Goal: Task Accomplishment & Management: Check status

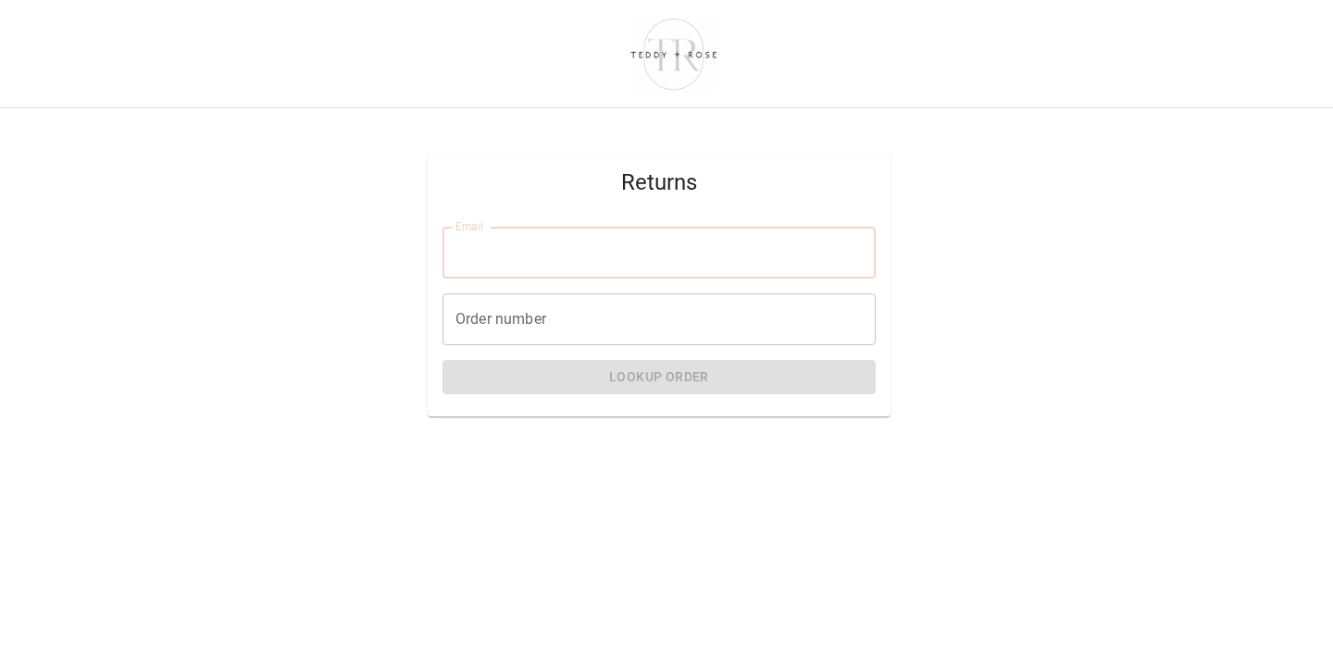
click at [615, 255] on input "Email" at bounding box center [659, 253] width 433 height 52
type input "**********"
click at [569, 321] on input "Order number" at bounding box center [659, 320] width 433 height 52
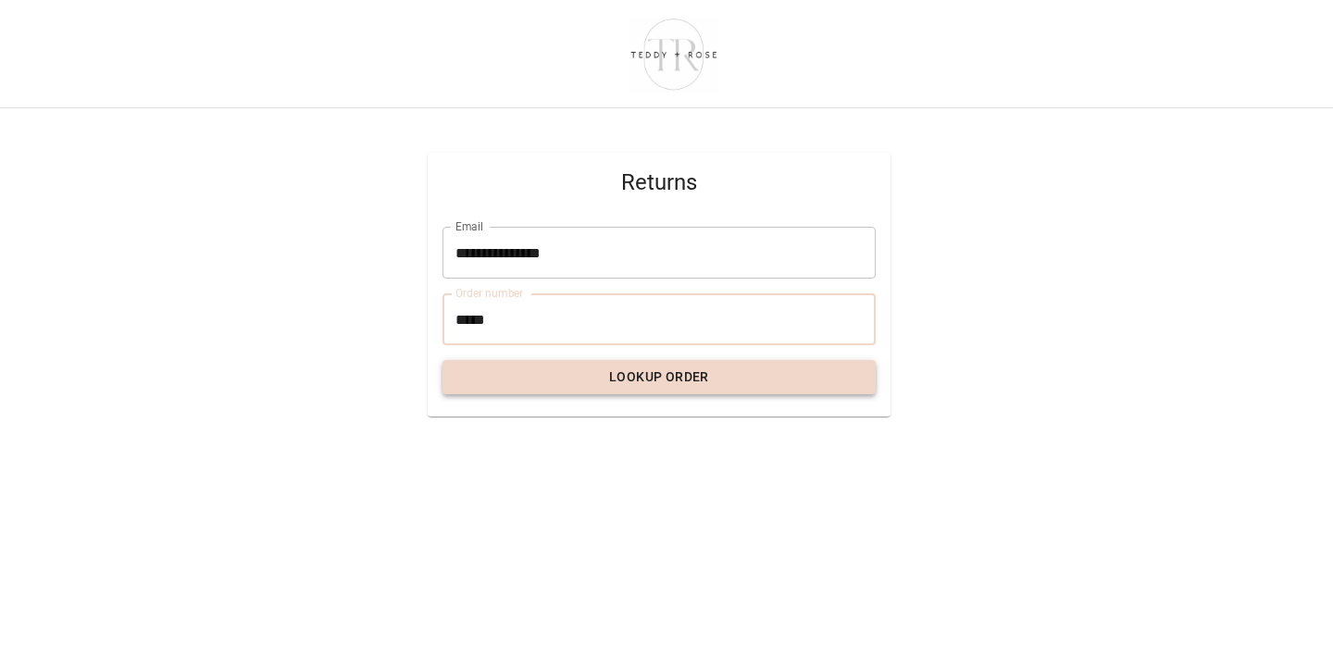
type input "*****"
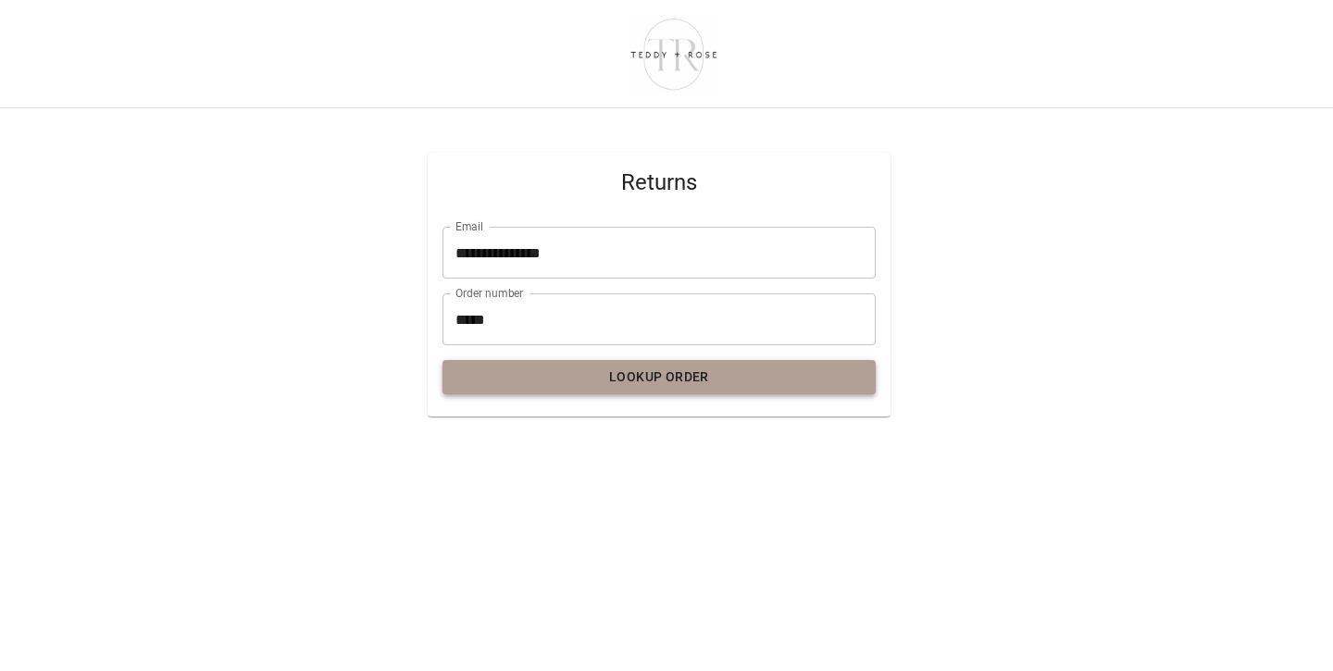
click at [588, 380] on button "Lookup Order" at bounding box center [659, 377] width 433 height 34
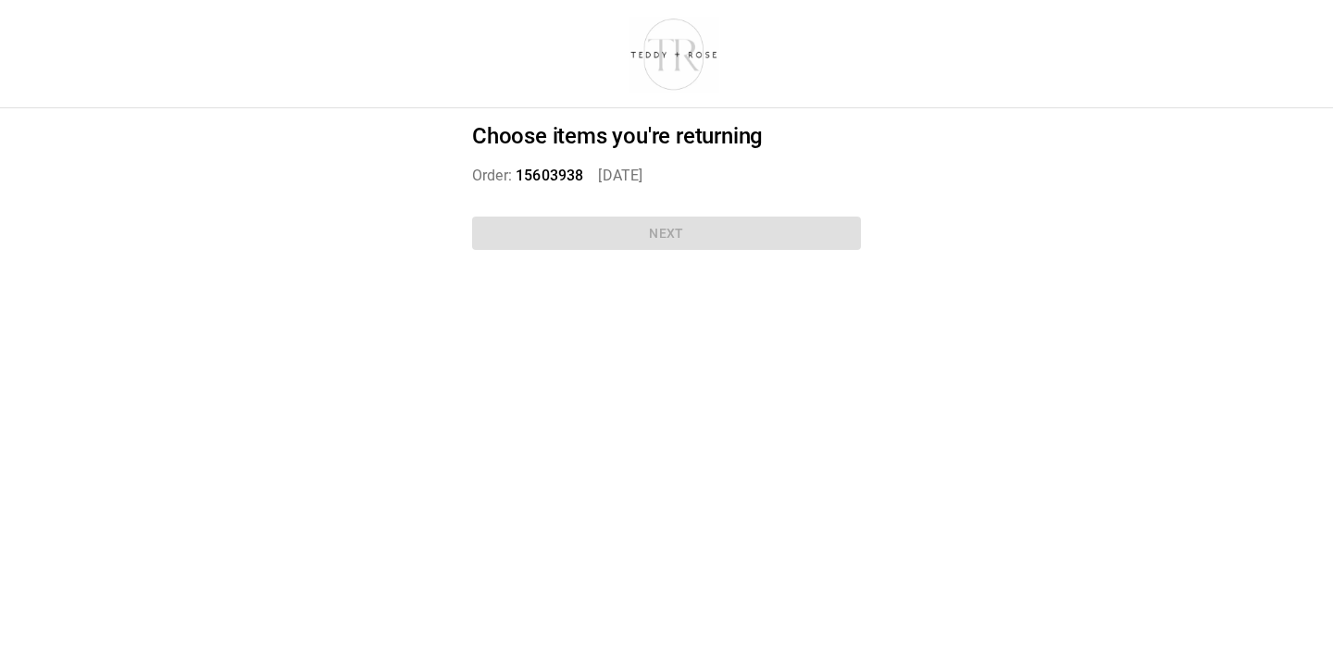
click at [627, 234] on div "Choose items you're returning Order: 15603938   [DATE] Next" at bounding box center [666, 190] width 433 height 164
click at [487, 174] on p "Order: 15603938   [DATE]" at bounding box center [666, 176] width 389 height 22
click at [652, 231] on div "Choose items you're returning Order: 15603938   [DATE] Next" at bounding box center [666, 190] width 433 height 164
click at [670, 244] on div "Choose items you're returning Order: 15603938   [DATE] Next" at bounding box center [666, 190] width 433 height 164
click at [669, 224] on div "Choose items you're returning Order: 15603938   [DATE] Next" at bounding box center [666, 190] width 433 height 164
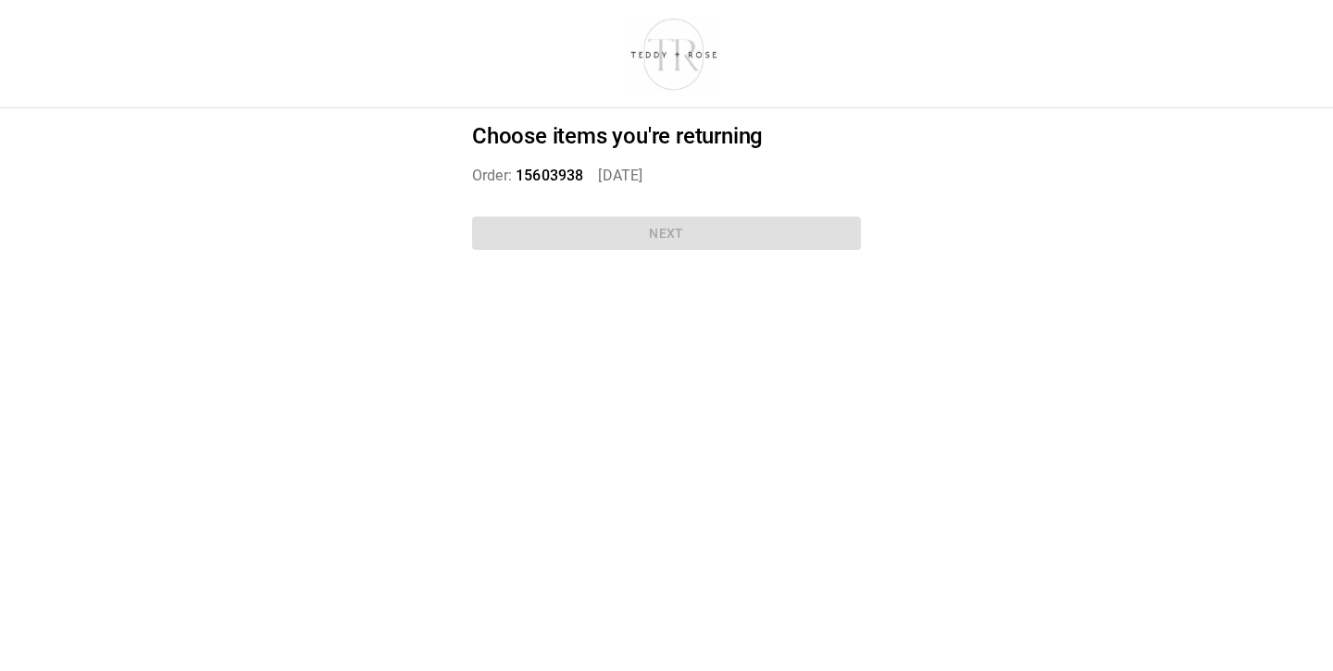
click at [587, 170] on p "Order: 15603938   [DATE]" at bounding box center [666, 176] width 389 height 22
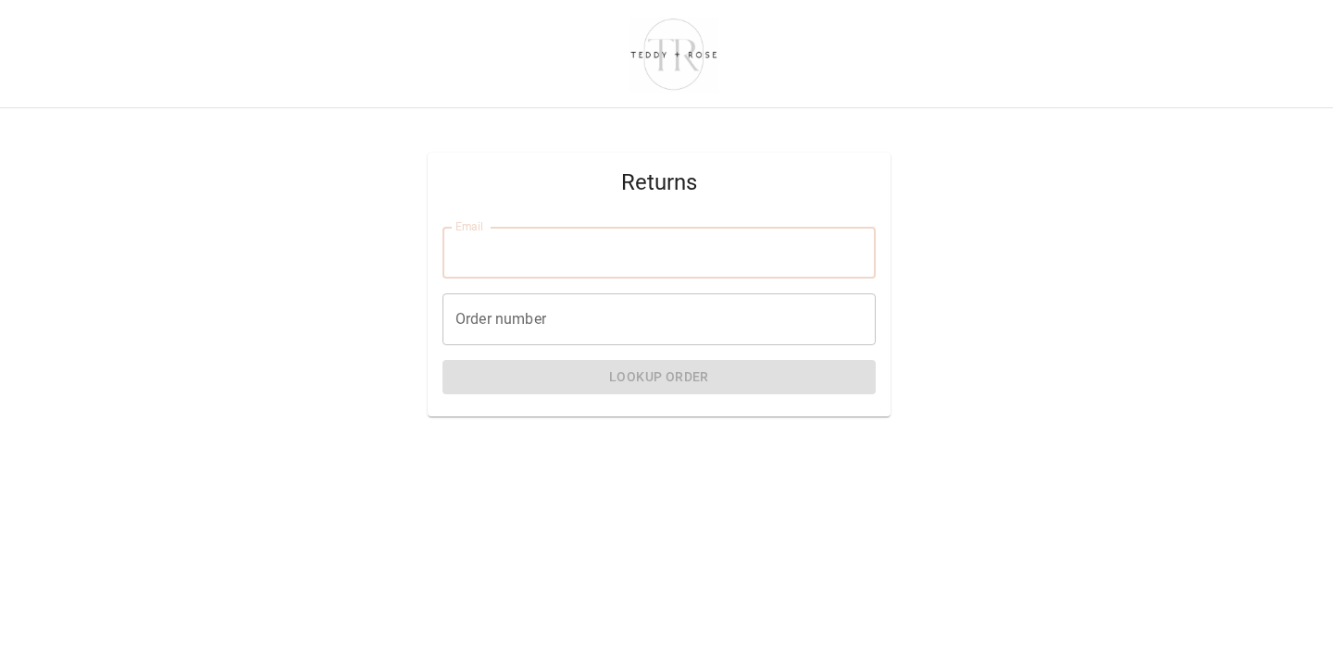
click at [493, 247] on input "Email" at bounding box center [659, 253] width 433 height 52
type input "**********"
click at [552, 313] on input "Order number" at bounding box center [659, 320] width 433 height 52
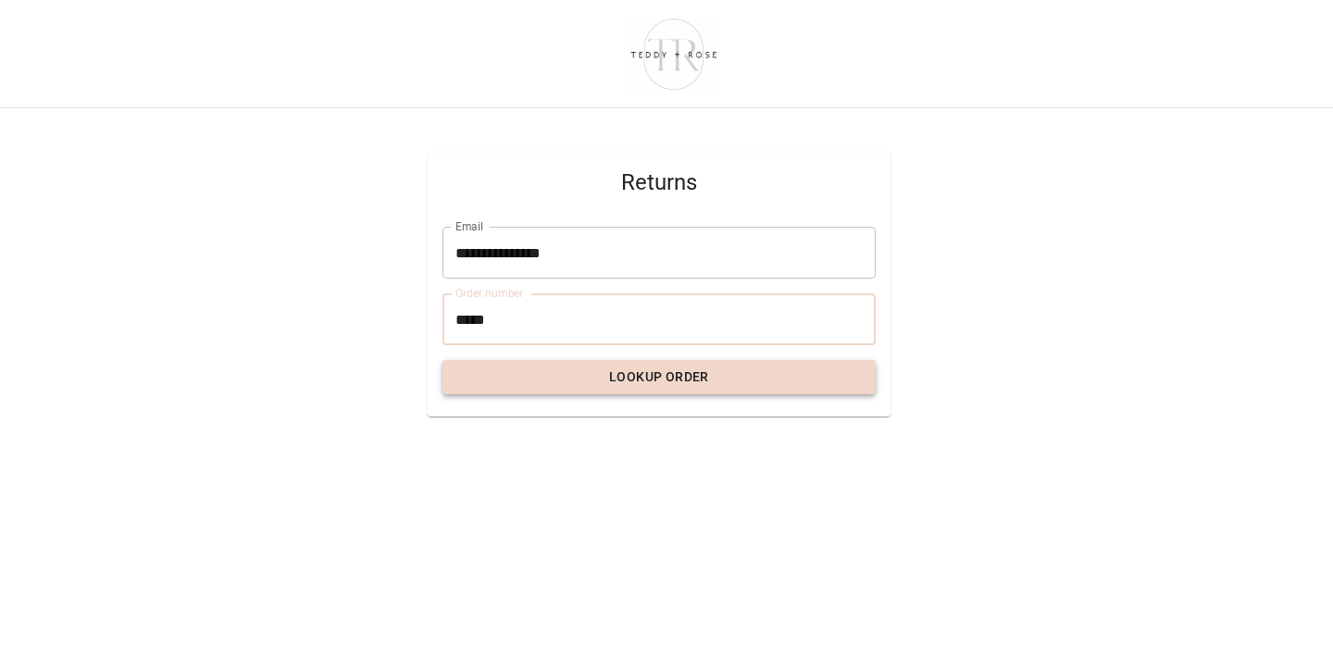
type input "*****"
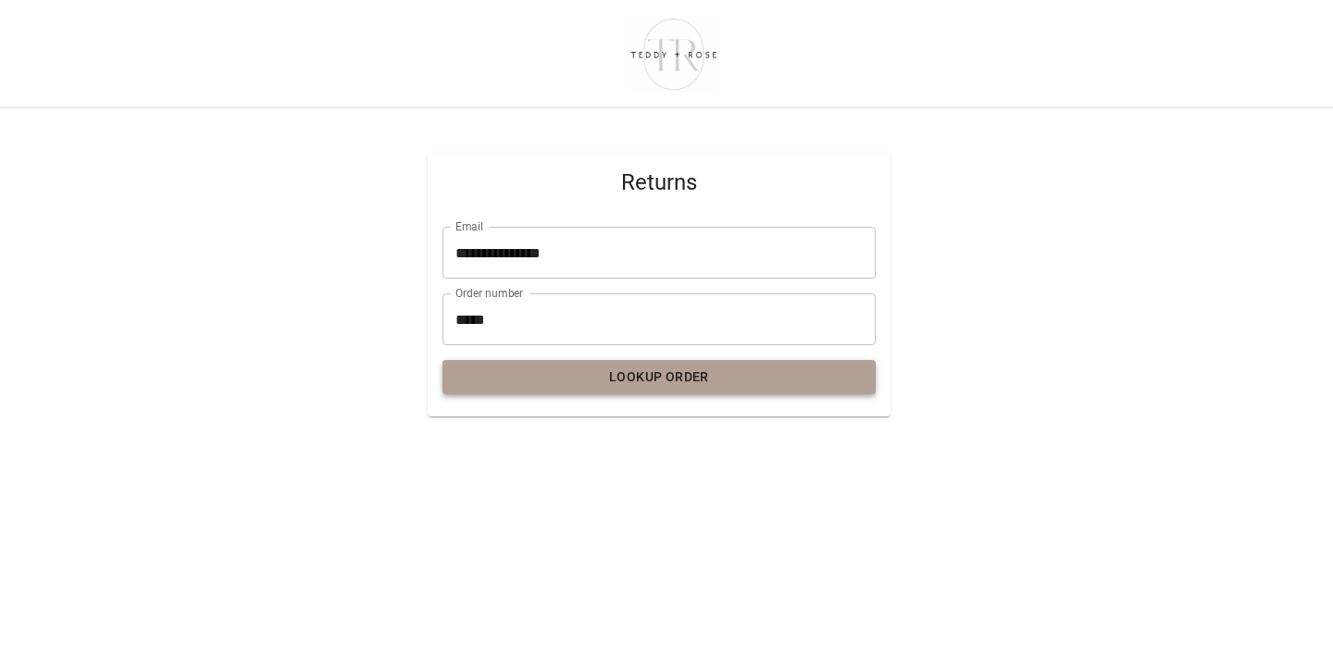
click at [592, 380] on button "Lookup Order" at bounding box center [659, 377] width 433 height 34
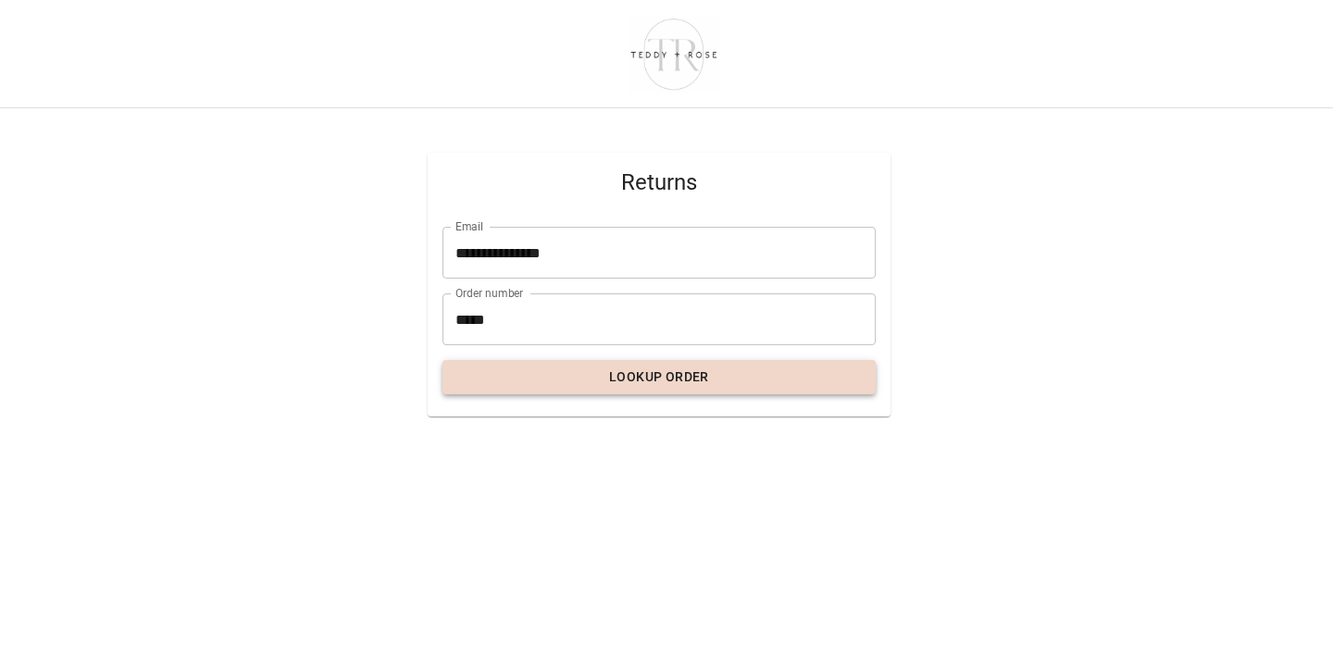
click at [564, 380] on button "Lookup Order" at bounding box center [659, 377] width 433 height 34
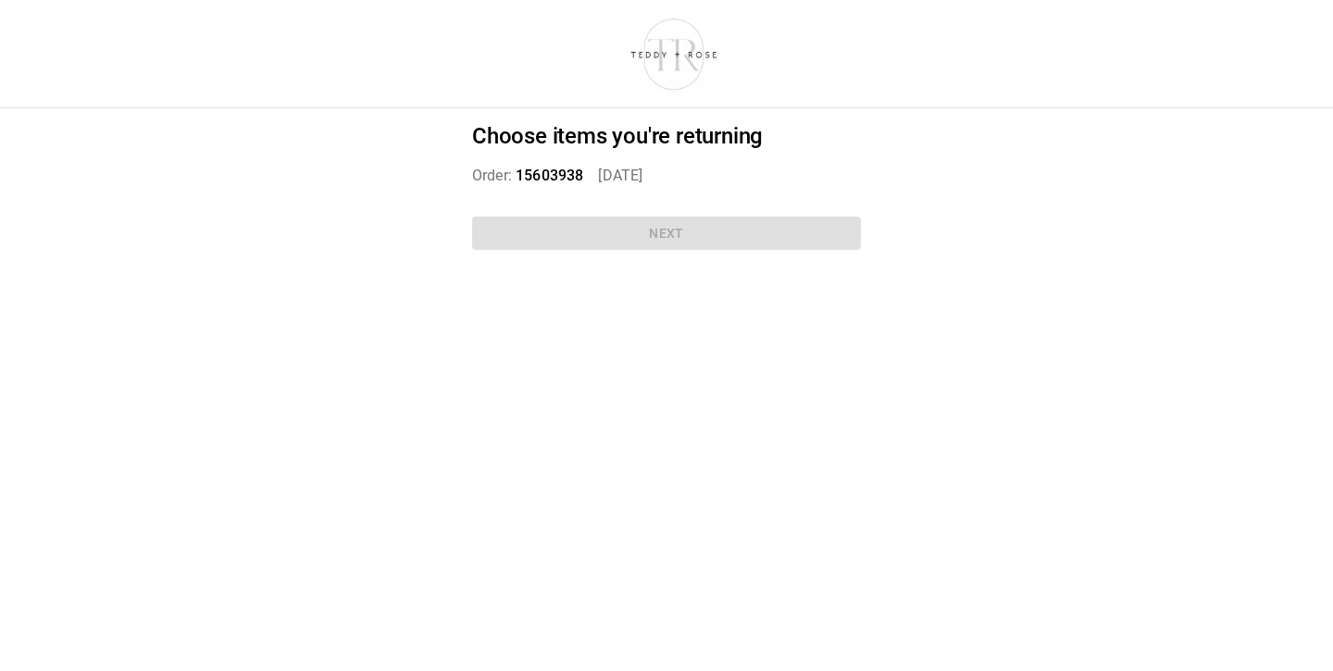
click at [650, 238] on div "Choose items you're returning Order: 15603938   [DATE] Next" at bounding box center [666, 190] width 433 height 164
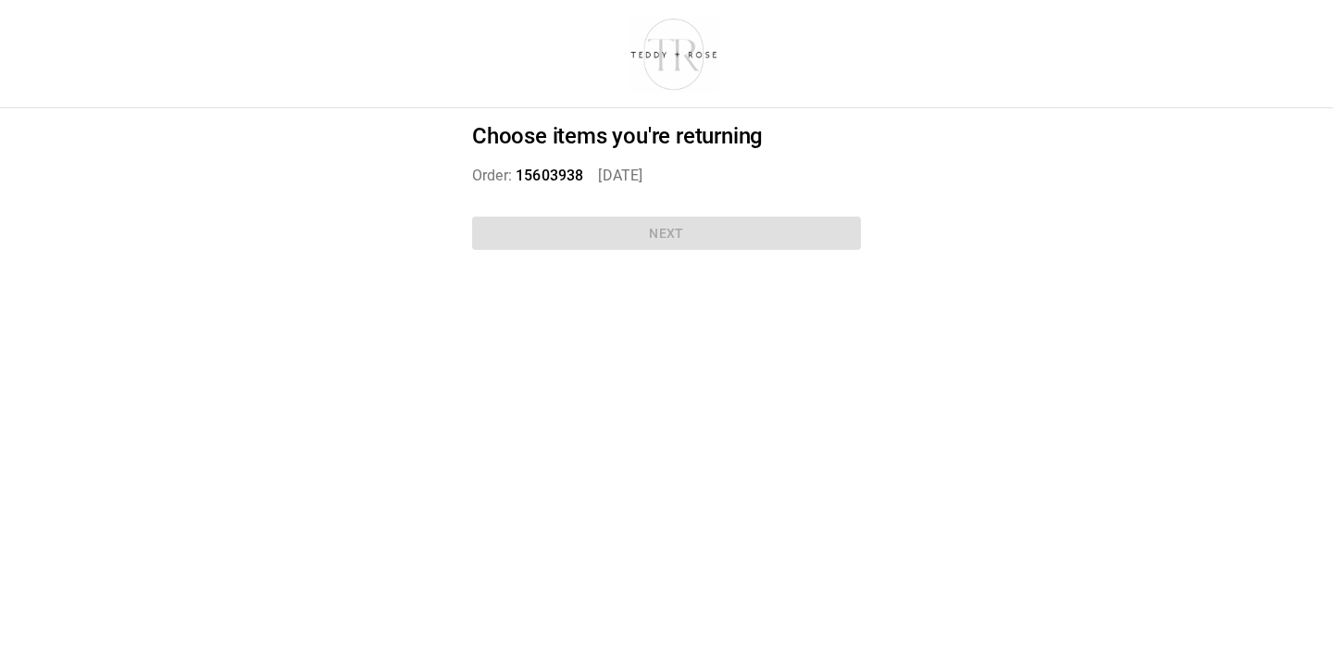
click at [650, 238] on div "Choose items you're returning Order: 15603938   [DATE] Next" at bounding box center [666, 190] width 433 height 164
click at [644, 232] on div "Choose items you're returning Order: 15603938   [DATE] Next" at bounding box center [666, 190] width 433 height 164
click at [642, 142] on h2 "Choose items you're returning" at bounding box center [666, 136] width 389 height 27
